Goal: Task Accomplishment & Management: Manage account settings

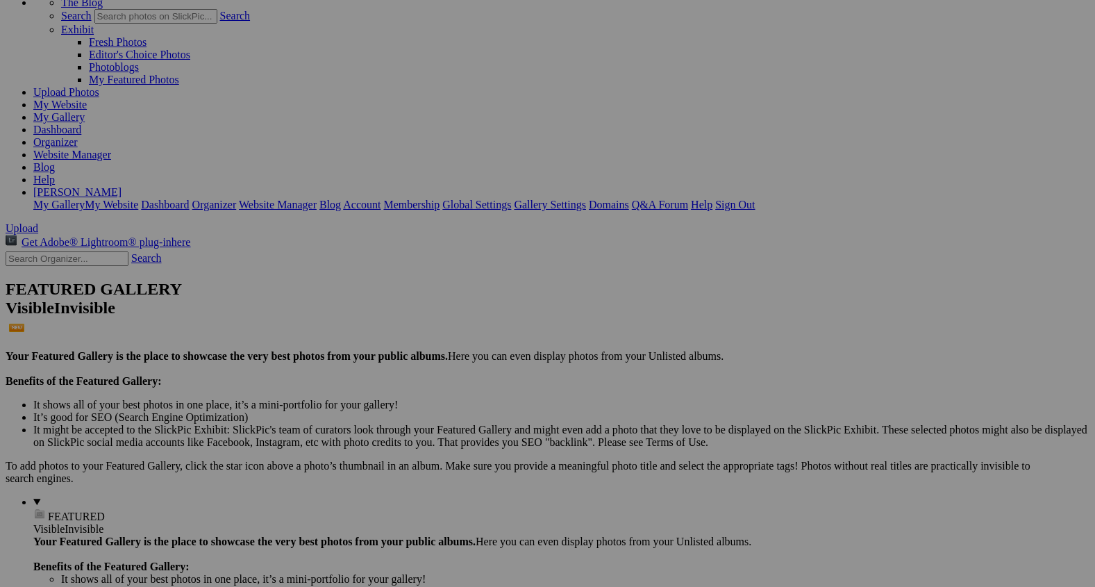
scroll to position [49, 0]
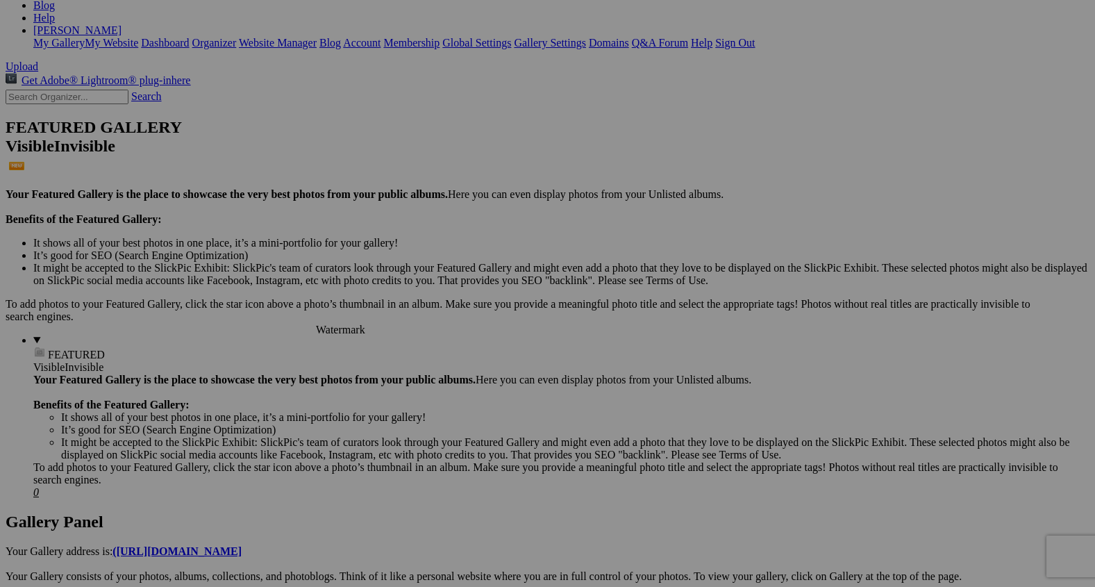
scroll to position [259, 0]
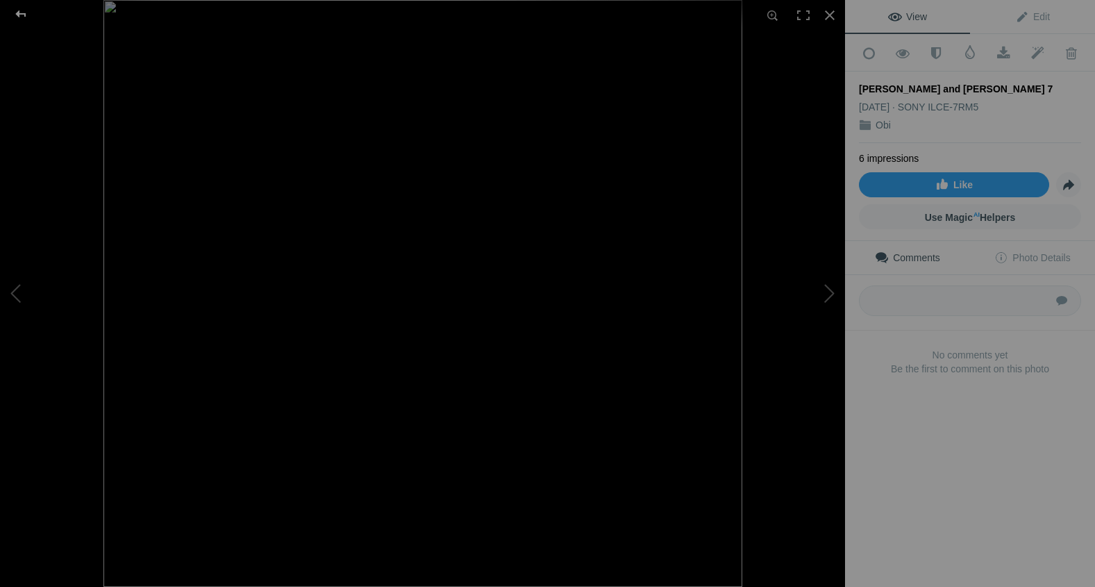
click at [25, 16] on div at bounding box center [21, 14] width 50 height 28
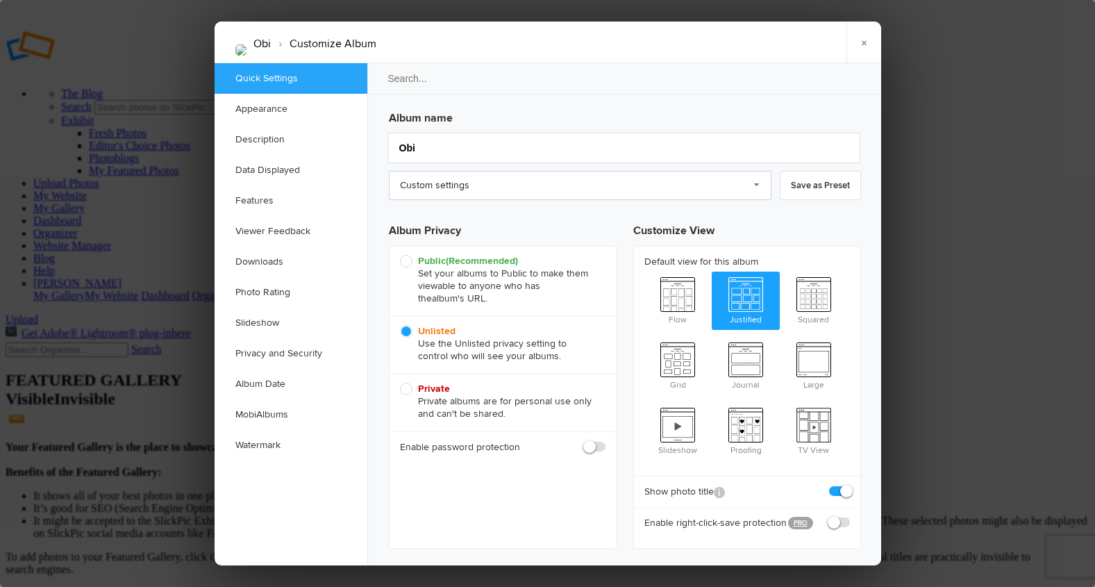
click at [755, 186] on link "Custom settings" at bounding box center [580, 185] width 383 height 29
click at [755, 185] on link "Custom settings" at bounding box center [580, 185] width 383 height 29
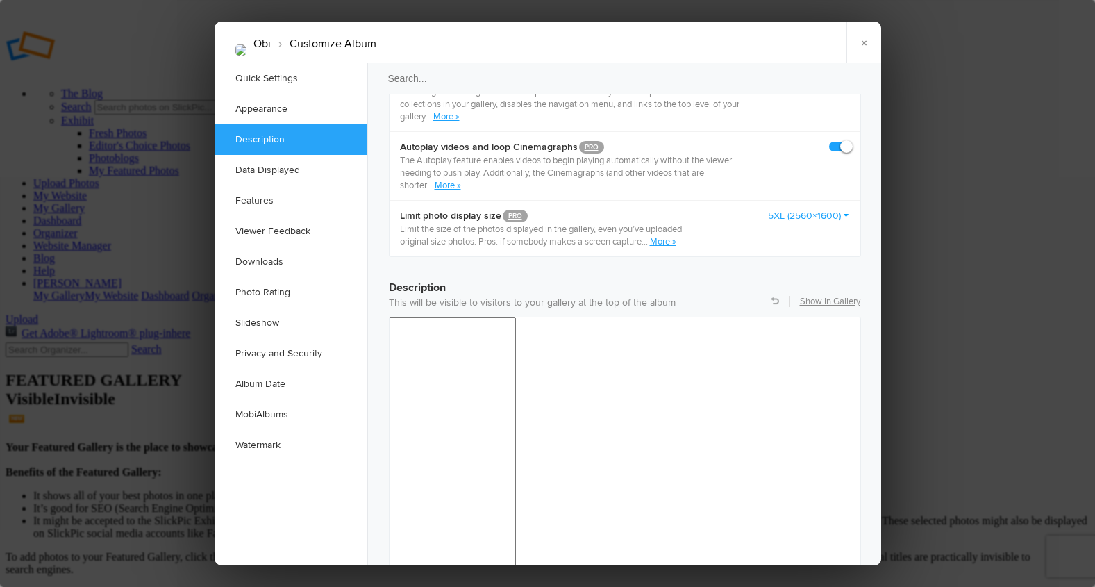
scroll to position [942, 0]
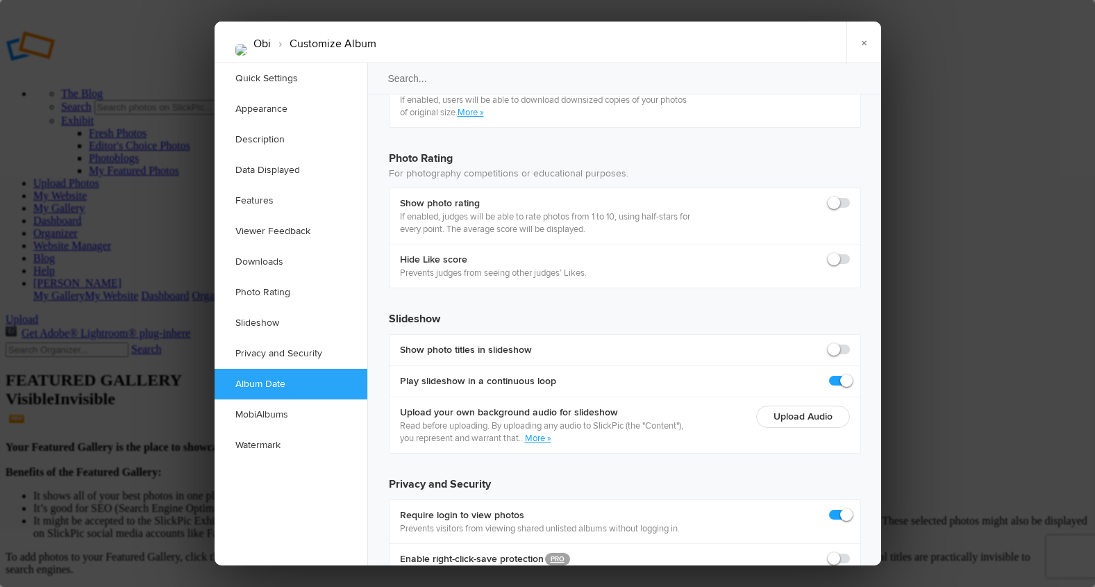
scroll to position [3012, 0]
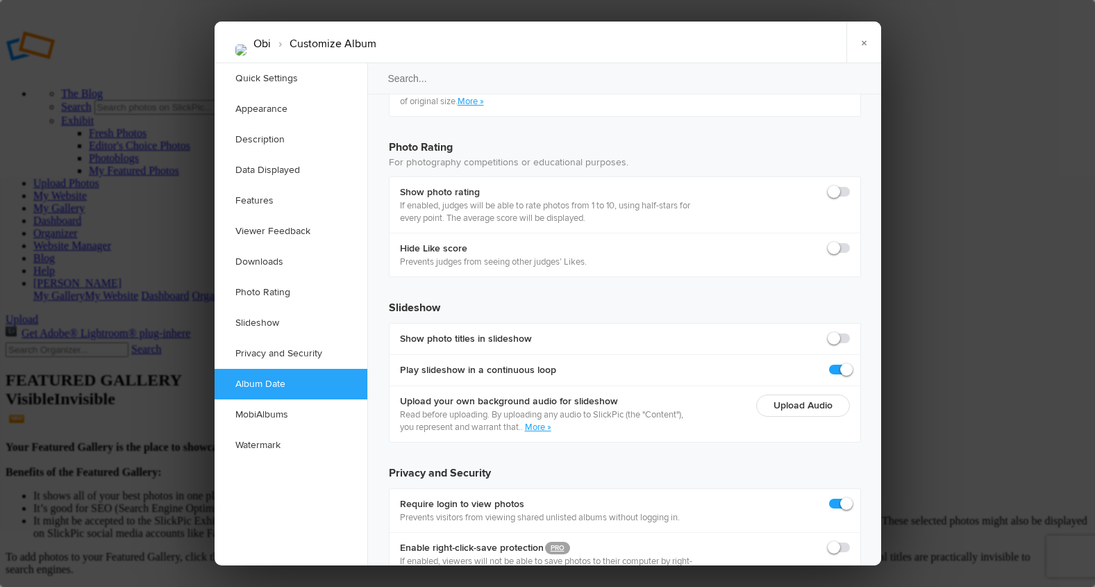
checkbox input "true"
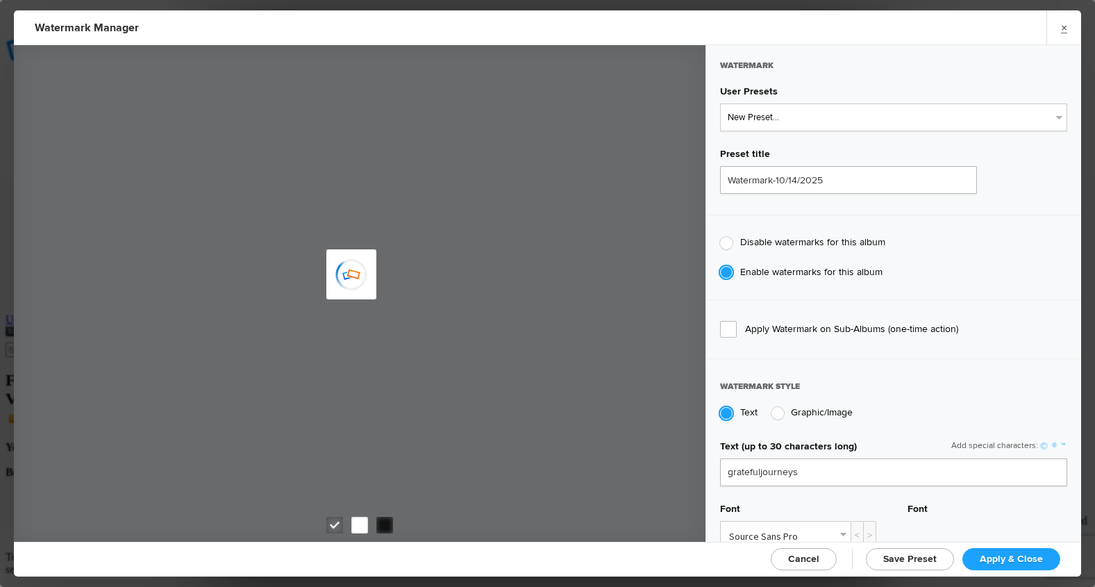
type input "gratefuljourneys"
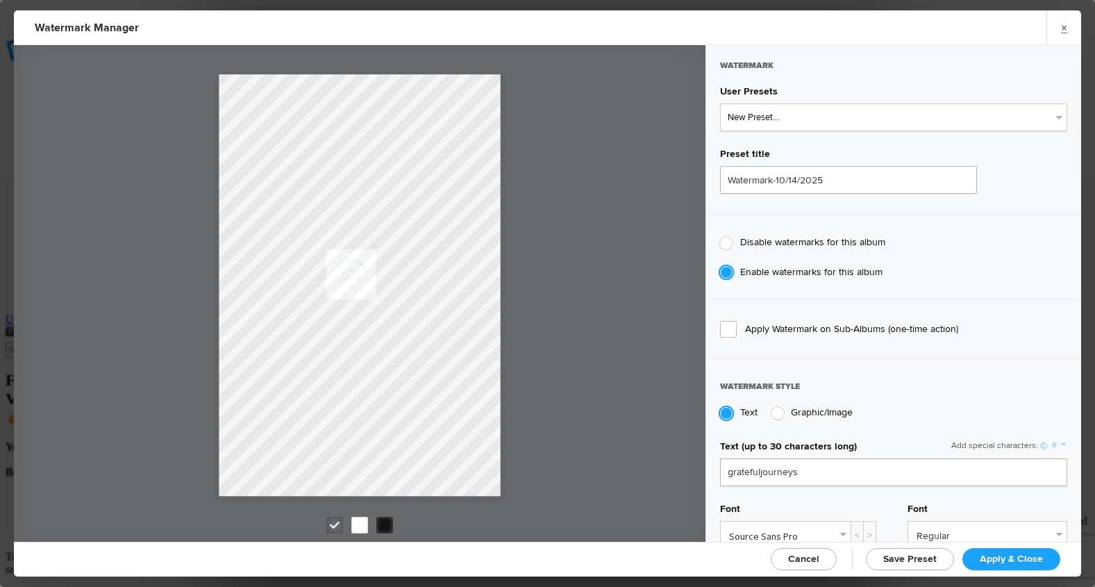
click at [1000, 555] on span "Apply & Close" at bounding box center [1011, 559] width 63 height 12
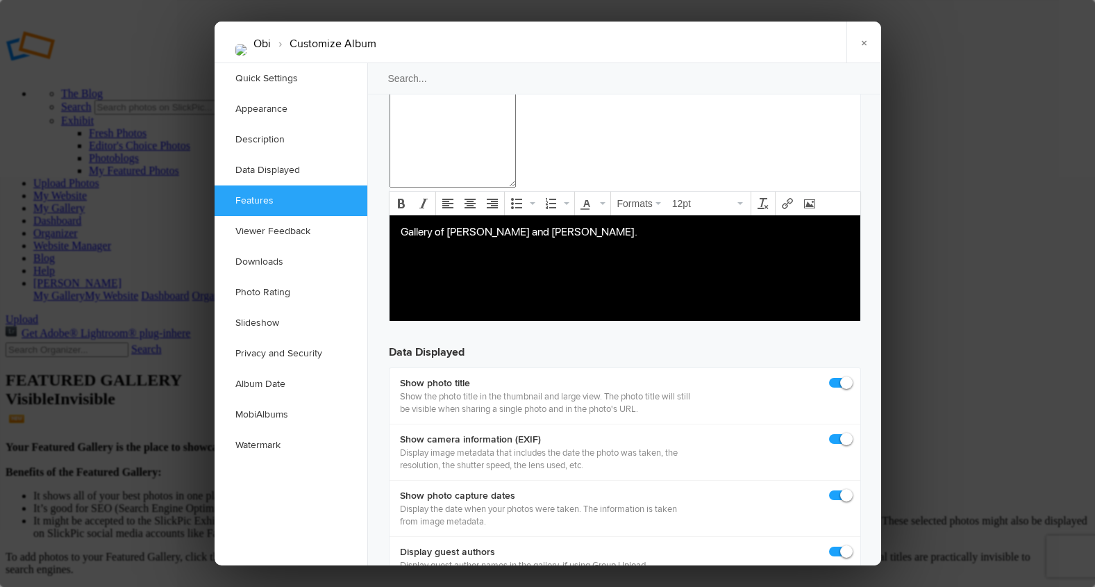
scroll to position [1685, 0]
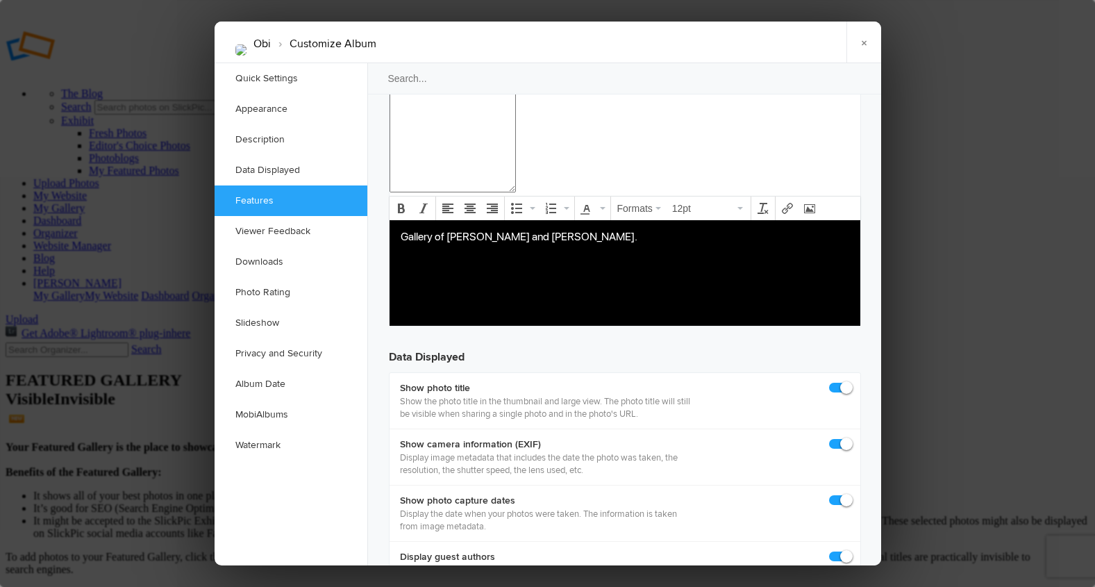
checkbox input "true"
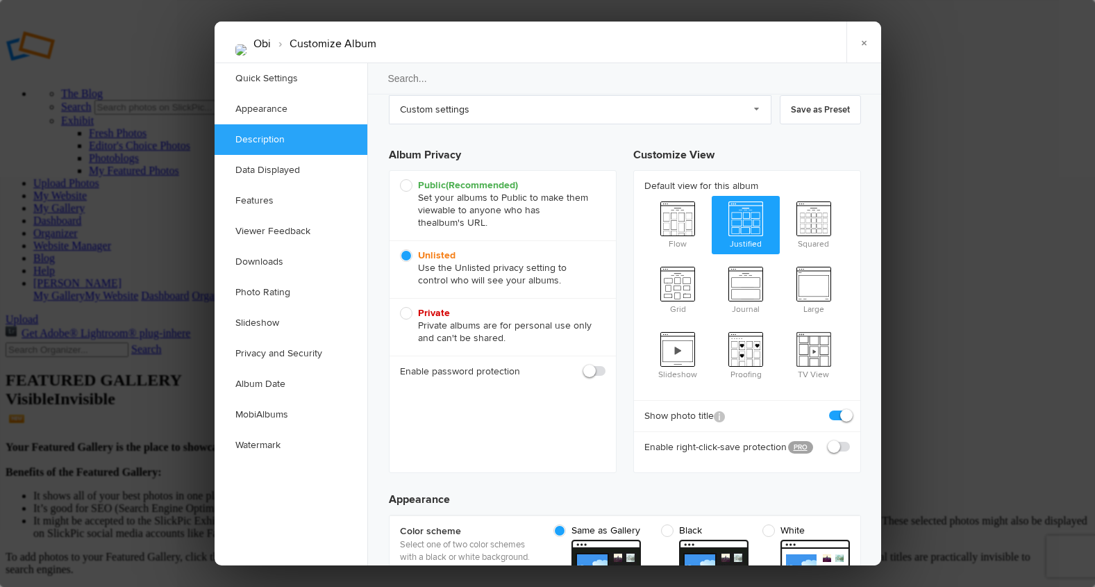
scroll to position [0, 0]
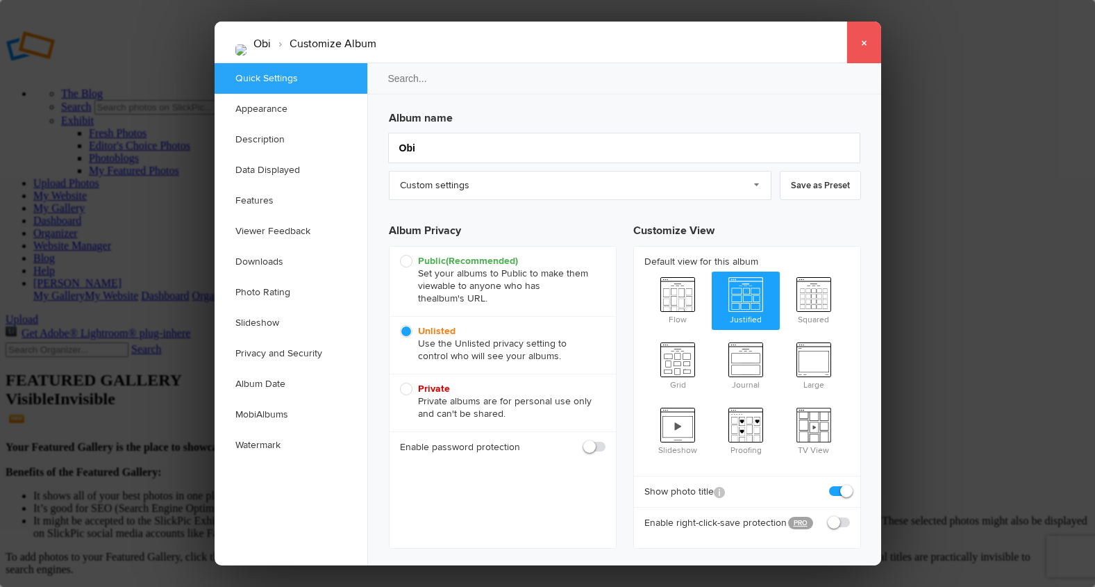
click at [857, 35] on link "×" at bounding box center [863, 43] width 35 height 42
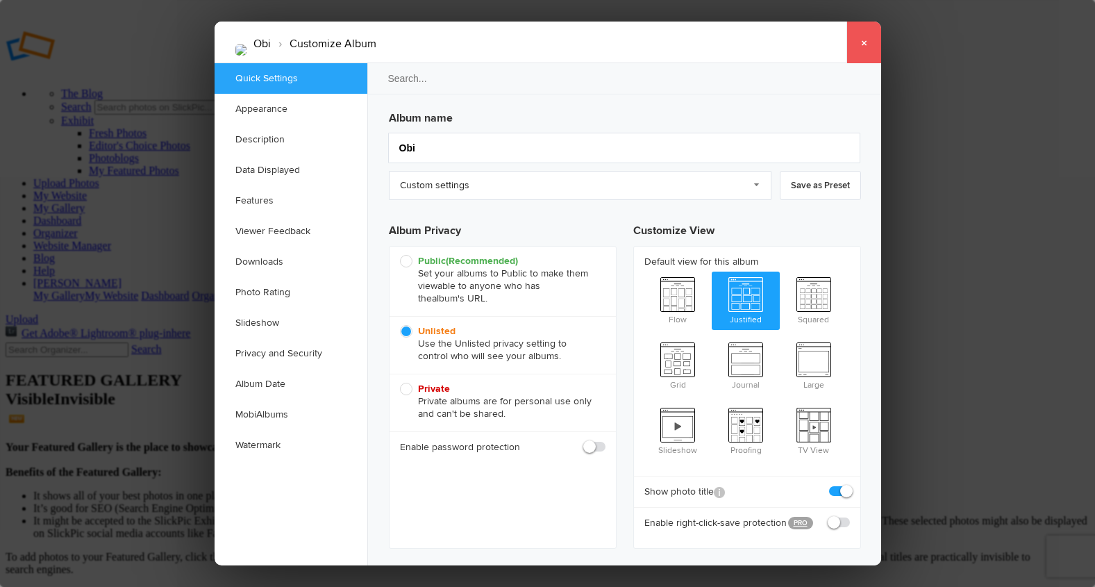
click at [863, 45] on link "×" at bounding box center [863, 43] width 35 height 42
